Goal: Task Accomplishment & Management: Use online tool/utility

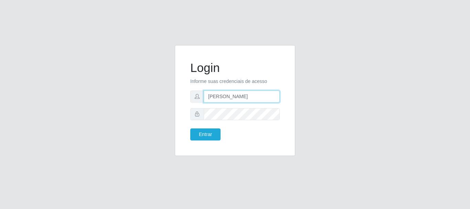
click at [208, 97] on input "[PERSON_NAME]" at bounding box center [242, 97] width 76 height 12
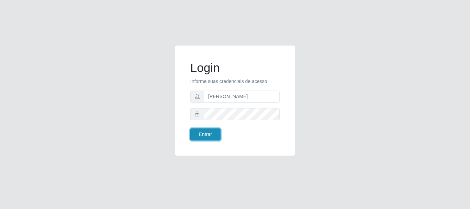
click at [206, 132] on button "Entrar" at bounding box center [205, 134] width 30 height 12
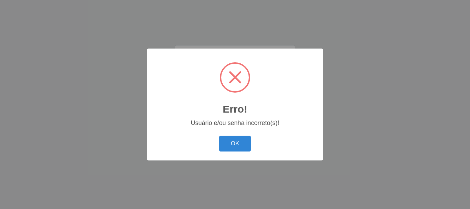
drag, startPoint x: 240, startPoint y: 159, endPoint x: 240, endPoint y: 155, distance: 3.8
click at [240, 158] on div "Erro! × Usuário e/ou senha incorreto(s)! OK Cancel" at bounding box center [235, 105] width 176 height 112
click at [239, 152] on div "OK Cancel" at bounding box center [235, 144] width 162 height 20
click at [242, 146] on button "OK" at bounding box center [235, 144] width 32 height 16
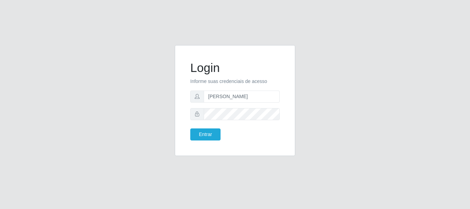
click at [243, 103] on form "Login Informe suas credenciais de acesso [PERSON_NAME] Entrar" at bounding box center [234, 101] width 89 height 80
click at [242, 99] on input "[PERSON_NAME]" at bounding box center [242, 97] width 76 height 12
click at [219, 90] on form "Login Informe suas credenciais de acesso Entrar" at bounding box center [234, 101] width 89 height 80
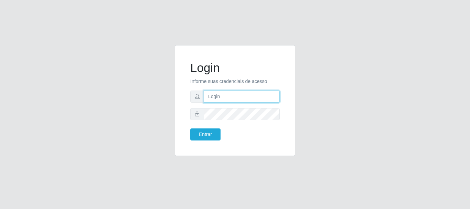
click at [235, 103] on form "Login Informe suas credenciais de acesso Entrar" at bounding box center [234, 101] width 89 height 80
type input "[PERSON_NAME]"
click at [247, 101] on input "[PERSON_NAME]" at bounding box center [242, 97] width 76 height 12
click at [247, 96] on input "[PERSON_NAME]" at bounding box center [242, 97] width 76 height 12
drag, startPoint x: 247, startPoint y: 96, endPoint x: 252, endPoint y: 69, distance: 27.3
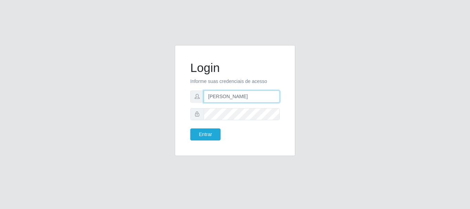
click at [203, 99] on div "[PERSON_NAME]" at bounding box center [234, 97] width 89 height 12
click at [243, 100] on input "text" at bounding box center [242, 97] width 76 height 12
type input "[PERSON_NAME]"
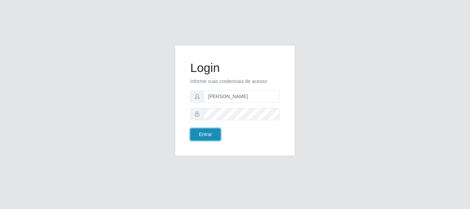
click at [201, 137] on button "Entrar" at bounding box center [205, 134] width 30 height 12
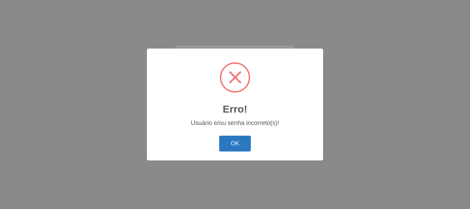
click at [226, 141] on button "OK" at bounding box center [235, 144] width 32 height 16
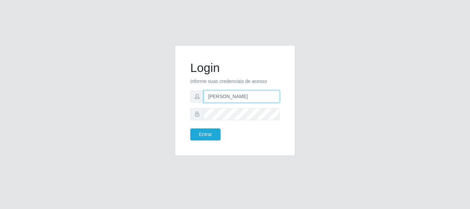
drag, startPoint x: 254, startPoint y: 95, endPoint x: 212, endPoint y: 102, distance: 42.2
click at [202, 104] on form "Login Informe suas credenciais de acesso [PERSON_NAME] Entrar" at bounding box center [234, 101] width 89 height 80
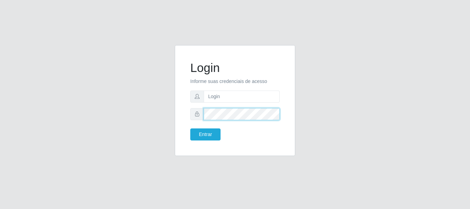
click at [190, 128] on button "Entrar" at bounding box center [205, 134] width 30 height 12
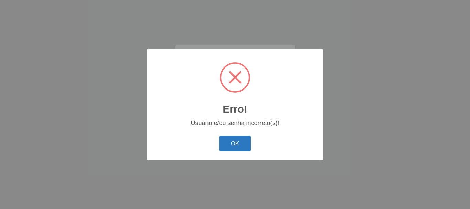
click at [228, 147] on button "OK" at bounding box center [235, 144] width 32 height 16
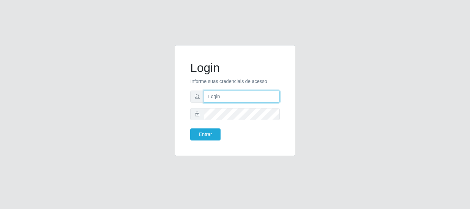
click at [231, 91] on input "text" at bounding box center [242, 97] width 76 height 12
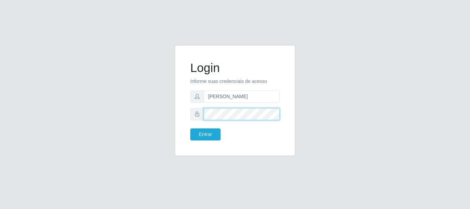
click at [190, 128] on button "Entrar" at bounding box center [205, 134] width 30 height 12
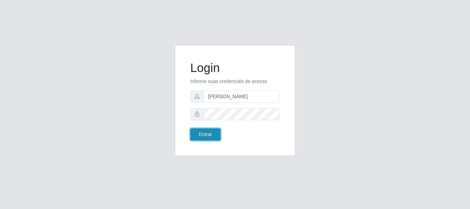
click at [200, 133] on button "Entrar" at bounding box center [205, 134] width 30 height 12
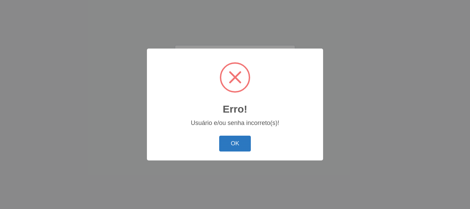
click at [240, 145] on button "OK" at bounding box center [235, 144] width 32 height 16
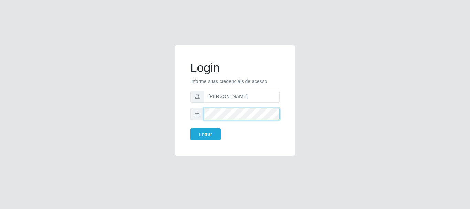
click at [190, 128] on button "Entrar" at bounding box center [205, 134] width 30 height 12
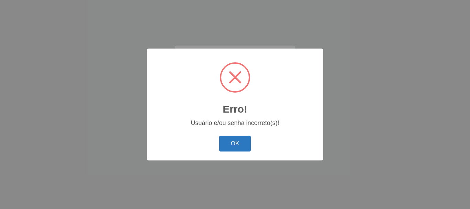
click at [221, 142] on div "OK Cancel" at bounding box center [235, 144] width 162 height 20
click at [222, 171] on div "Erro! × Usuário e/ou senha incorreto(s)! OK Cancel" at bounding box center [235, 104] width 470 height 209
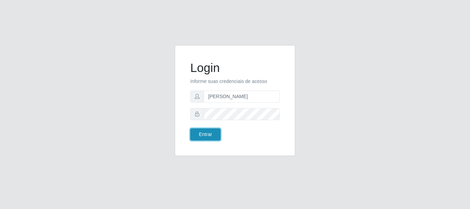
click at [203, 135] on button "Entrar" at bounding box center [205, 134] width 30 height 12
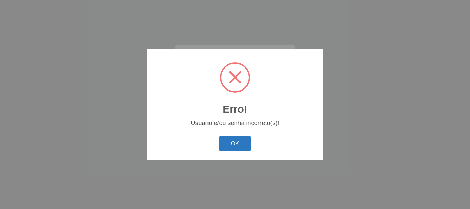
click at [239, 147] on button "OK" at bounding box center [235, 144] width 32 height 16
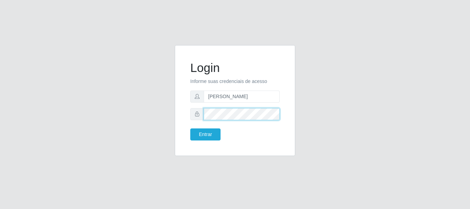
click at [190, 128] on button "Entrar" at bounding box center [205, 134] width 30 height 12
click at [211, 137] on body "Login Informe suas credenciais de acesso [PERSON_NAME] Entrar" at bounding box center [235, 104] width 470 height 209
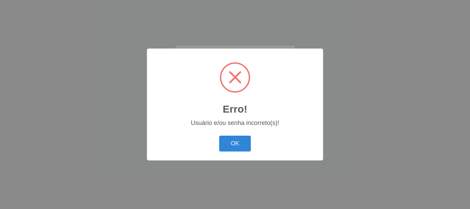
click at [265, 139] on div "OK Cancel" at bounding box center [235, 144] width 162 height 20
drag, startPoint x: 247, startPoint y: 141, endPoint x: 245, endPoint y: 145, distance: 5.0
click at [245, 145] on button "OK" at bounding box center [235, 144] width 32 height 16
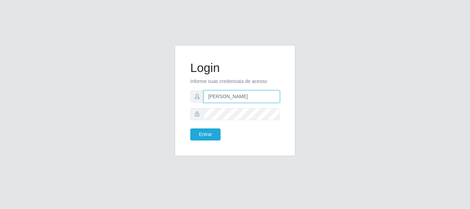
click at [240, 97] on input "[PERSON_NAME]" at bounding box center [242, 97] width 76 height 12
click at [254, 97] on input "[PERSON_NAME]" at bounding box center [242, 97] width 76 height 12
type input "a"
drag, startPoint x: 94, startPoint y: 169, endPoint x: 172, endPoint y: 101, distance: 103.2
click at [102, 159] on div "Login Informe suas credenciais de acesso Entrar" at bounding box center [235, 104] width 470 height 209
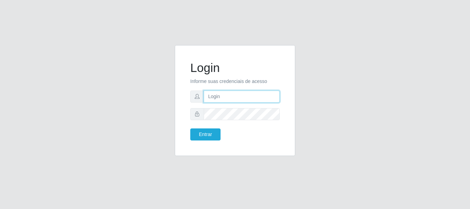
click at [206, 95] on input "text" at bounding box center [242, 97] width 76 height 12
type input "[PERSON_NAME]"
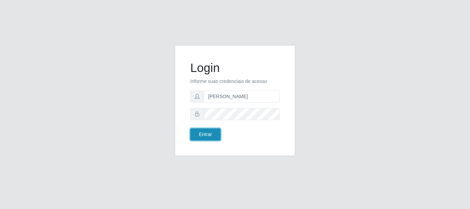
click at [207, 129] on button "Entrar" at bounding box center [205, 134] width 30 height 12
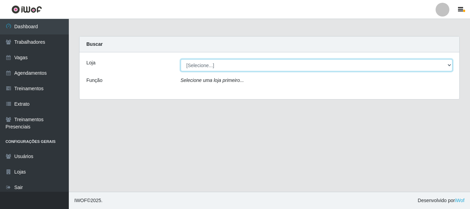
click at [220, 65] on select "[Selecione...] [PERSON_NAME]" at bounding box center [317, 65] width 272 height 12
select select "230"
click at [181, 59] on select "[Selecione...] [PERSON_NAME]" at bounding box center [317, 65] width 272 height 12
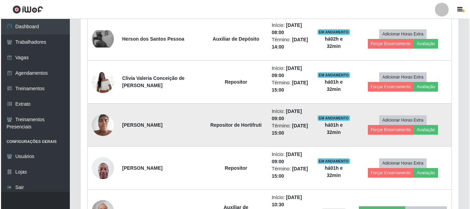
scroll to position [447, 0]
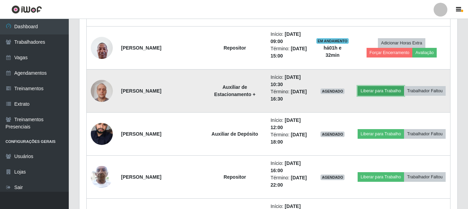
click at [379, 86] on button "Liberar para Trabalho" at bounding box center [381, 91] width 46 height 10
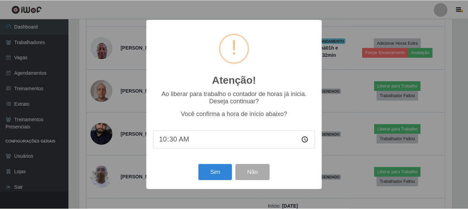
scroll to position [143, 375]
drag, startPoint x: 195, startPoint y: 173, endPoint x: 207, endPoint y: 172, distance: 11.8
click at [200, 173] on div "Sim Não" at bounding box center [235, 172] width 162 height 20
click at [201, 173] on button "Sim" at bounding box center [215, 172] width 33 height 16
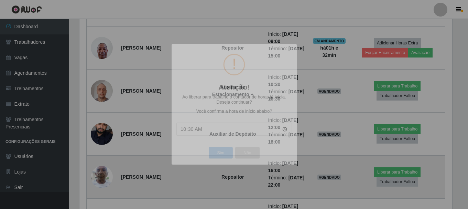
scroll to position [143, 378]
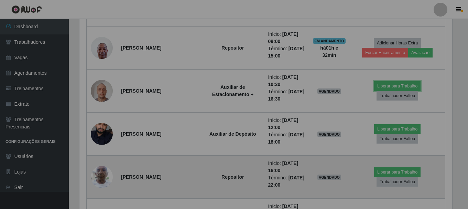
click at [209, 172] on td "Repositor" at bounding box center [233, 177] width 63 height 43
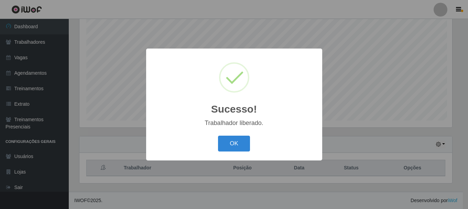
scroll to position [143, 375]
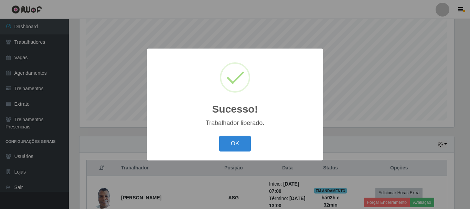
click at [233, 153] on div "OK Cancel" at bounding box center [235, 144] width 162 height 20
click at [235, 150] on button "OK" at bounding box center [235, 144] width 32 height 16
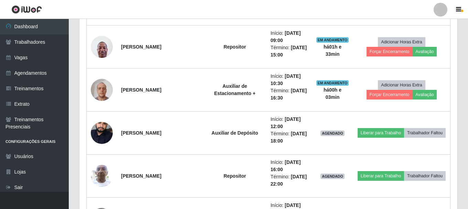
scroll to position [447, 0]
